Goal: Transaction & Acquisition: Download file/media

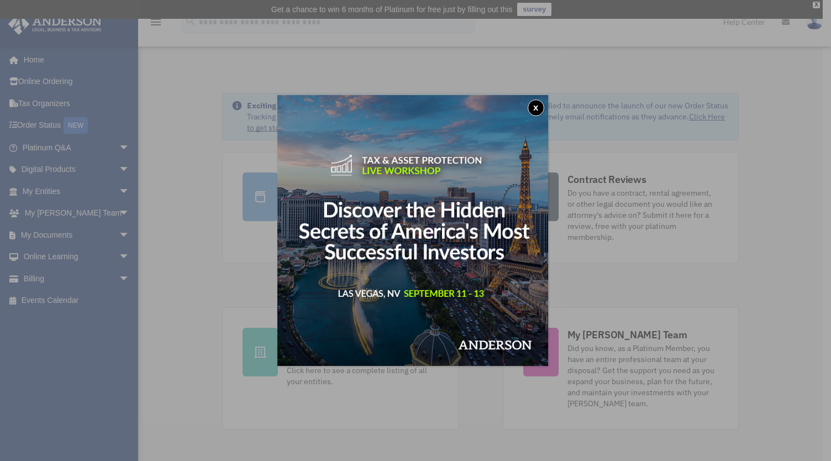
click at [46, 190] on div "x" at bounding box center [415, 230] width 831 height 461
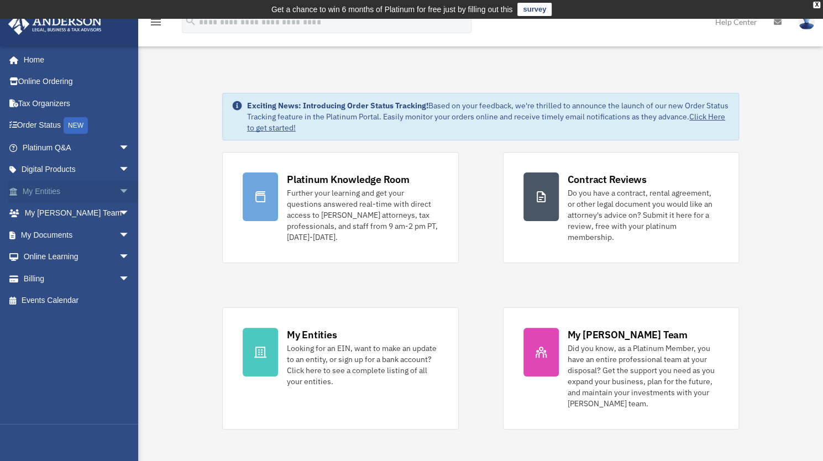
click at [77, 193] on link "My Entities arrow_drop_down" at bounding box center [77, 191] width 139 height 22
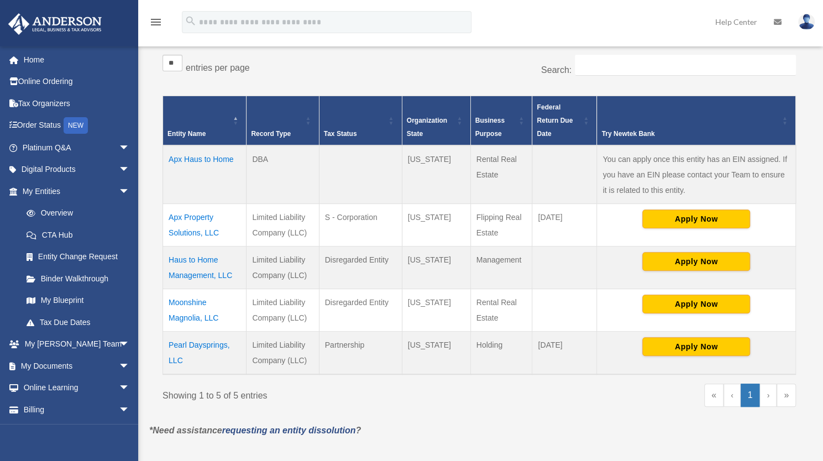
scroll to position [202, 0]
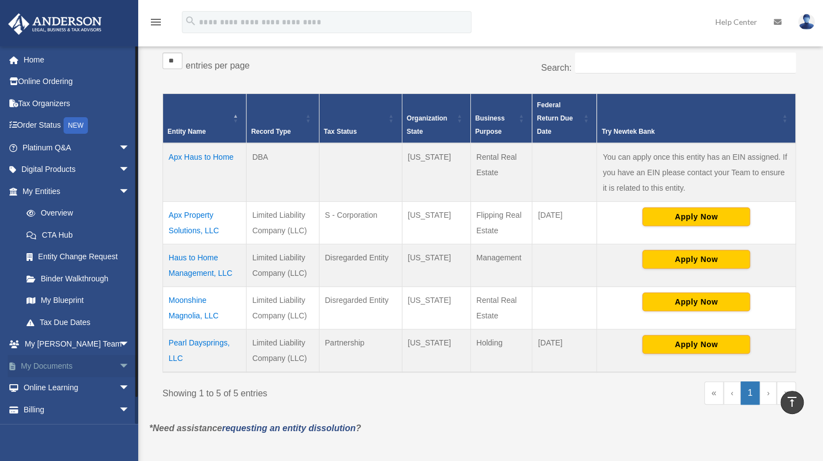
click at [54, 365] on link "My Documents arrow_drop_down" at bounding box center [77, 366] width 139 height 22
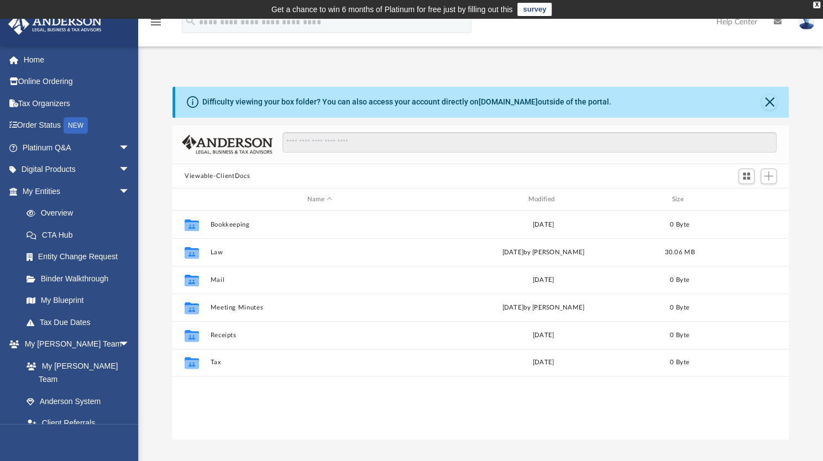
scroll to position [243, 607]
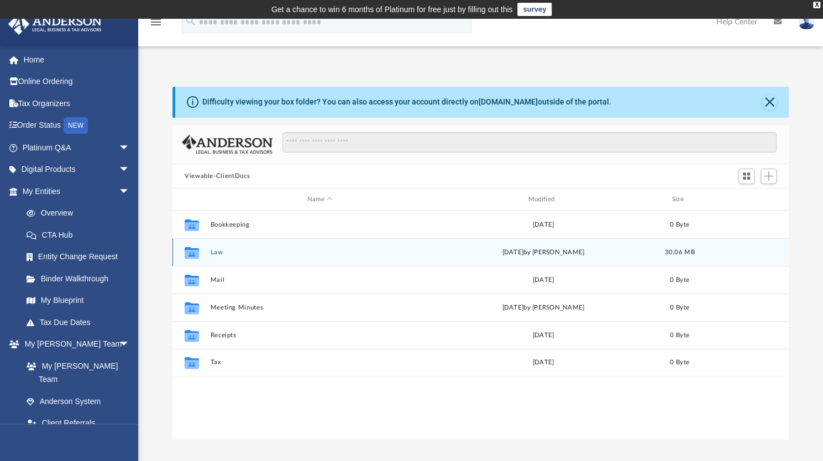
click at [217, 254] on button "Law" at bounding box center [319, 252] width 219 height 7
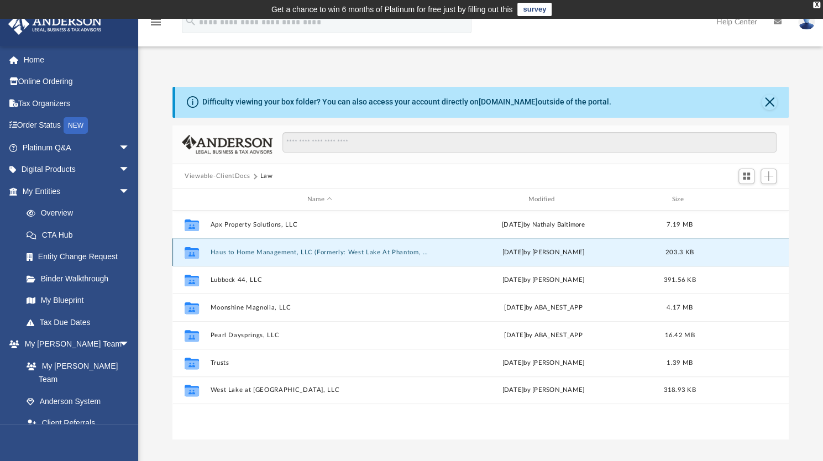
click at [235, 250] on button "Haus to Home Management, LLC (Formerly: West Lake At Phantom, LLC) (Client form…" at bounding box center [319, 252] width 219 height 7
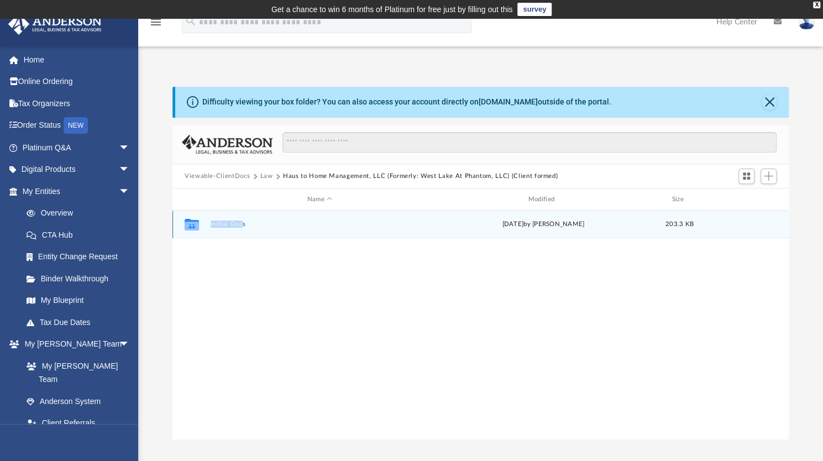
drag, startPoint x: 235, startPoint y: 250, endPoint x: 241, endPoint y: 228, distance: 22.8
click at [241, 228] on div "Collaborated Folder Initial Docs Thu Jul 31 2025 by Jasmine Grayson 203.3 KB" at bounding box center [480, 325] width 616 height 229
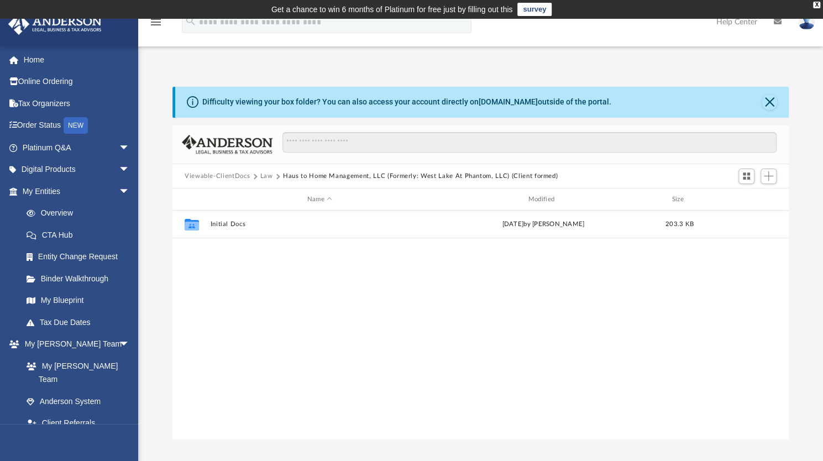
click at [265, 272] on div "Collaborated Folder Initial Docs Thu Jul 31 2025 by Jasmine Grayson 203.3 KB" at bounding box center [480, 325] width 616 height 229
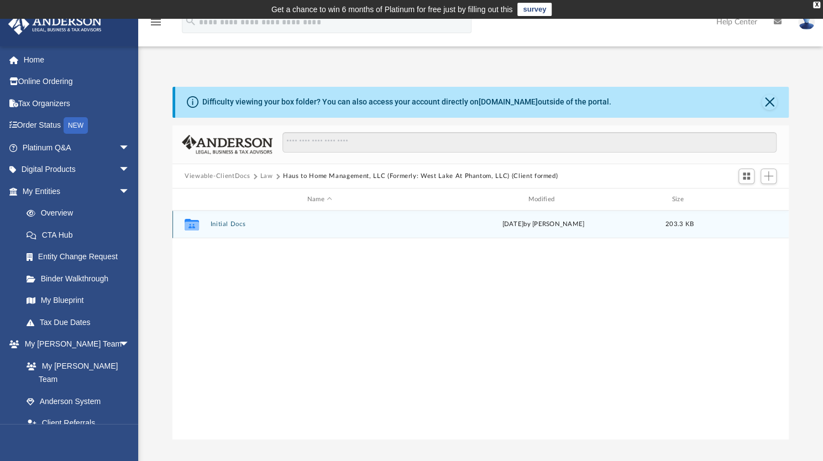
click at [255, 228] on div "Collaborated Folder Initial Docs Thu Jul 31 2025 by Jasmine Grayson 203.3 KB" at bounding box center [480, 225] width 616 height 28
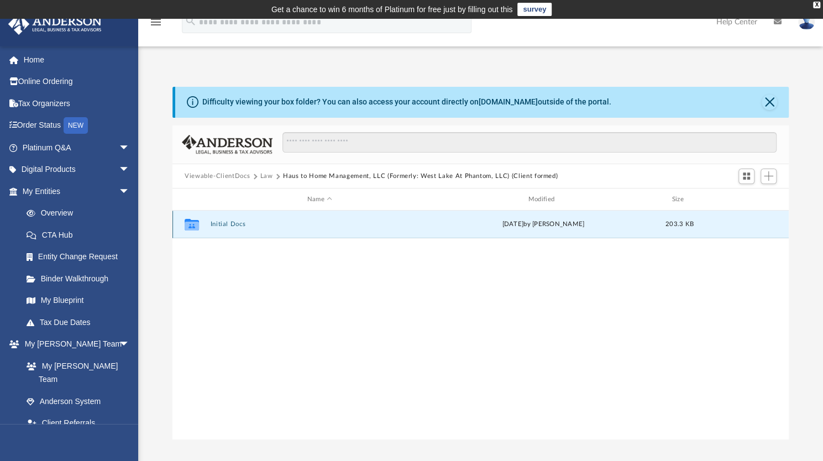
click at [255, 228] on div "Collaborated Folder Initial Docs Thu Jul 31 2025 by Jasmine Grayson 203.3 KB" at bounding box center [480, 225] width 616 height 28
click at [232, 222] on button "Initial Docs" at bounding box center [319, 224] width 219 height 7
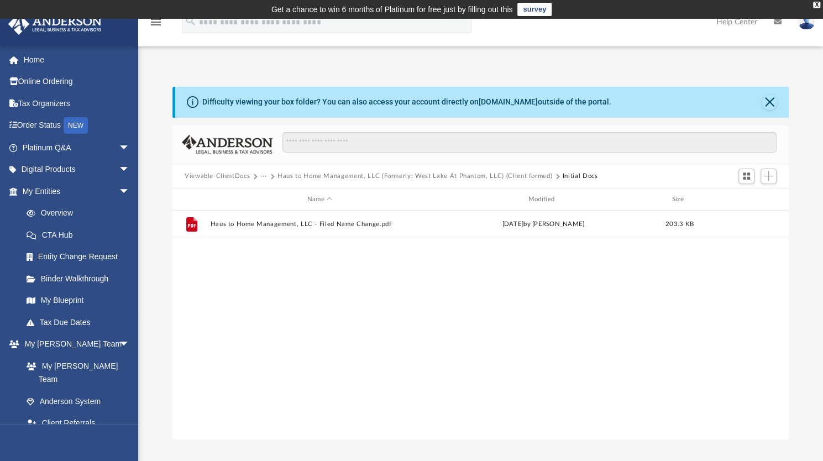
click at [394, 253] on div "File Haus to Home Management, LLC - Filed Name Change.pdf Thu Jul 31 2025 by Ja…" at bounding box center [480, 325] width 616 height 229
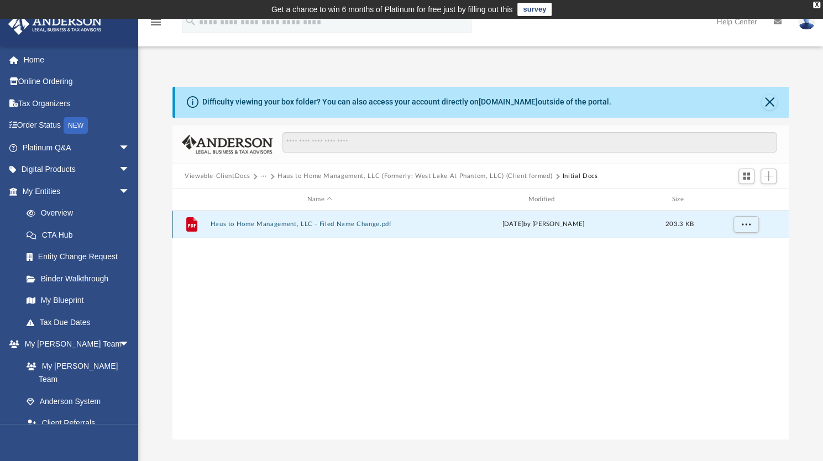
click at [363, 227] on button "Haus to Home Management, LLC - Filed Name Change.pdf" at bounding box center [319, 224] width 219 height 7
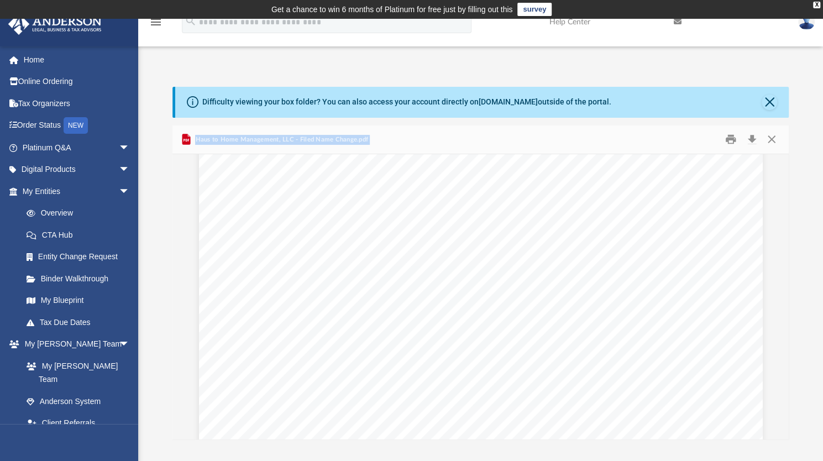
scroll to position [1926, 0]
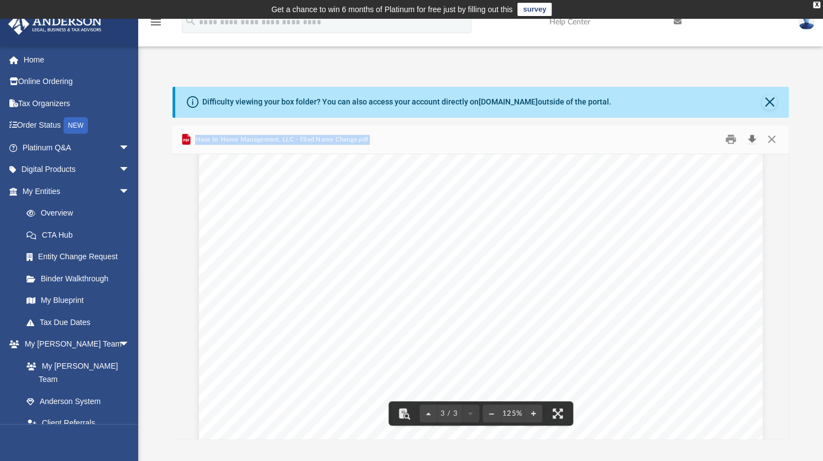
click at [748, 141] on button "Download" at bounding box center [752, 139] width 20 height 17
